Goal: Task Accomplishment & Management: Manage account settings

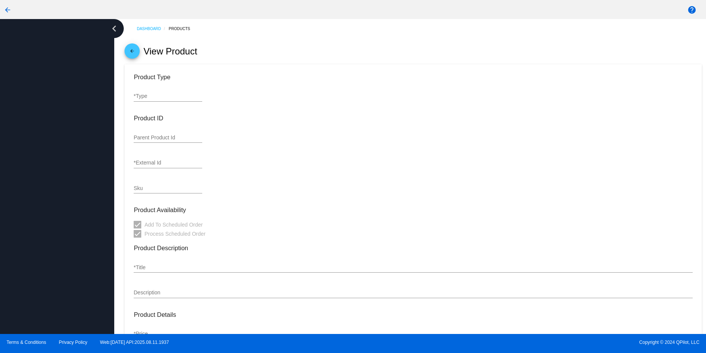
type input "variation"
type input "533496"
type input "119237"
type input "P060C502"
type input "Arterosil HP - 1 (Bottle Count: 1)"
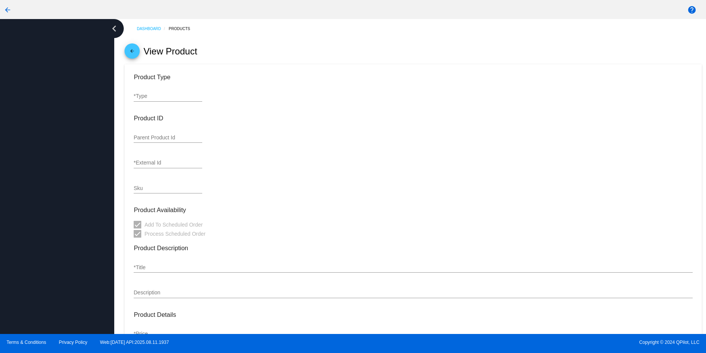
type input "129"
type input "2.000"
type input "4.125"
type input "0.1875"
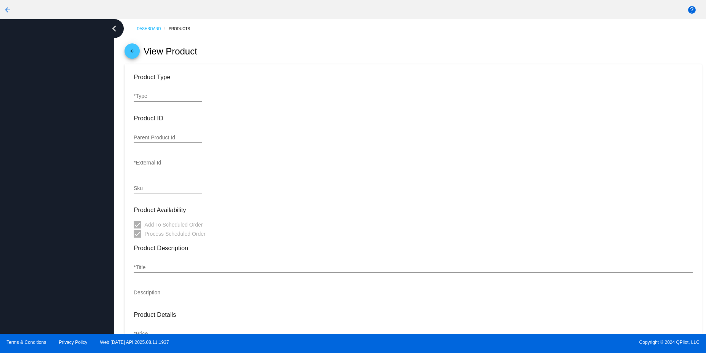
type input "In Stock"
